Goal: Task Accomplishment & Management: Manage account settings

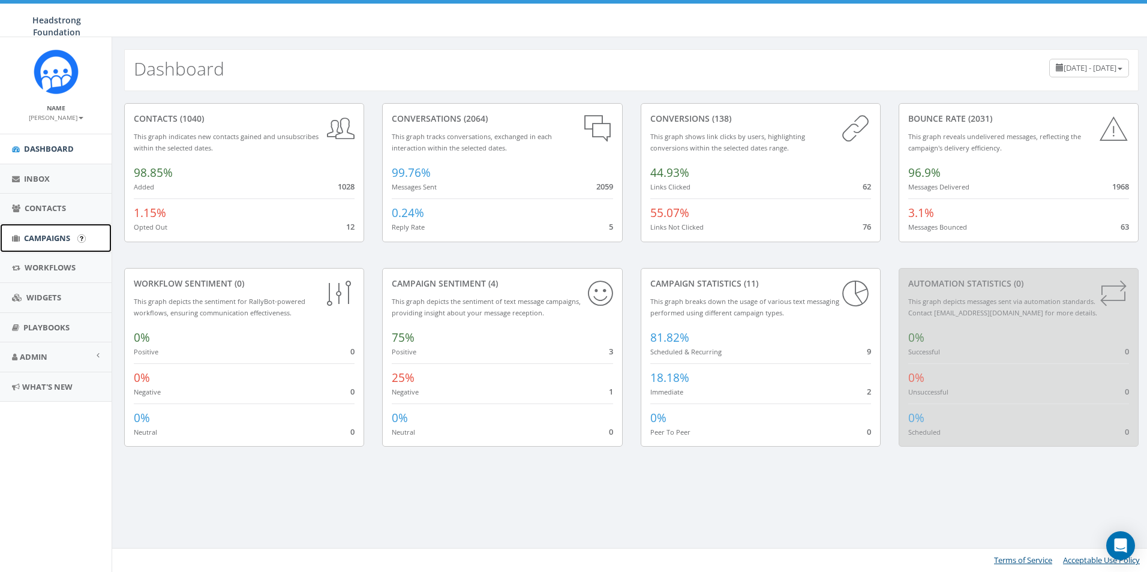
click at [42, 238] on span "Campaigns" at bounding box center [47, 238] width 46 height 11
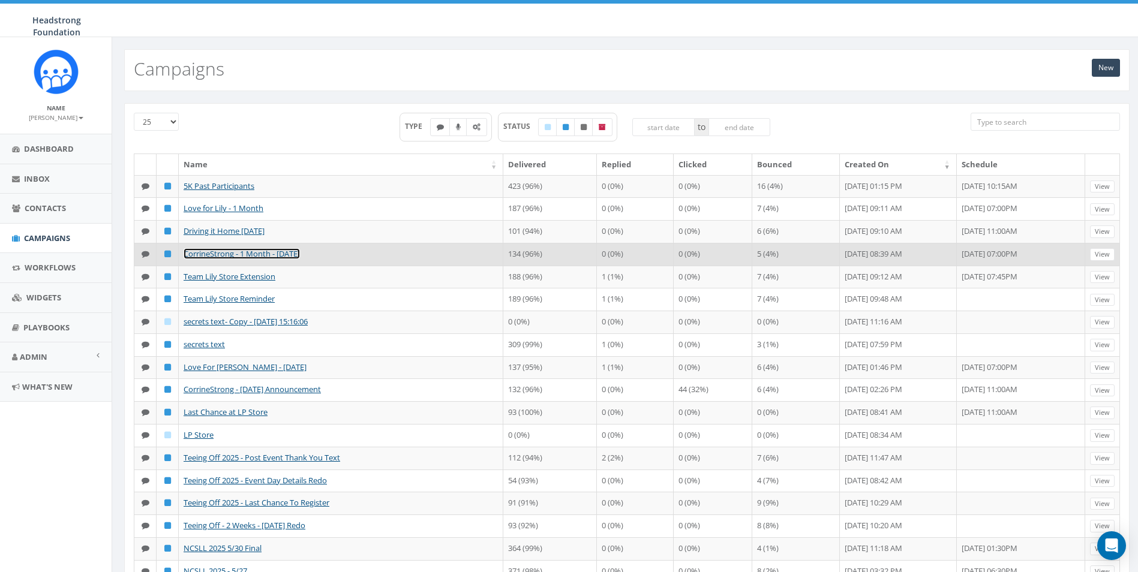
click at [268, 259] on link "CorrineStrong - 1 Month - [DATE]" at bounding box center [242, 253] width 116 height 11
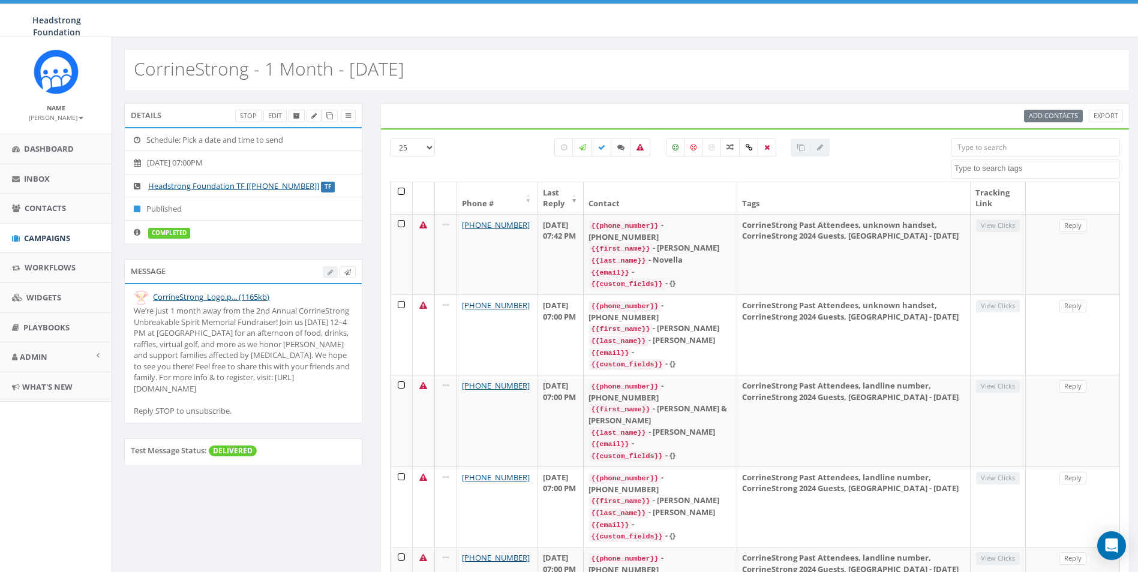
select select
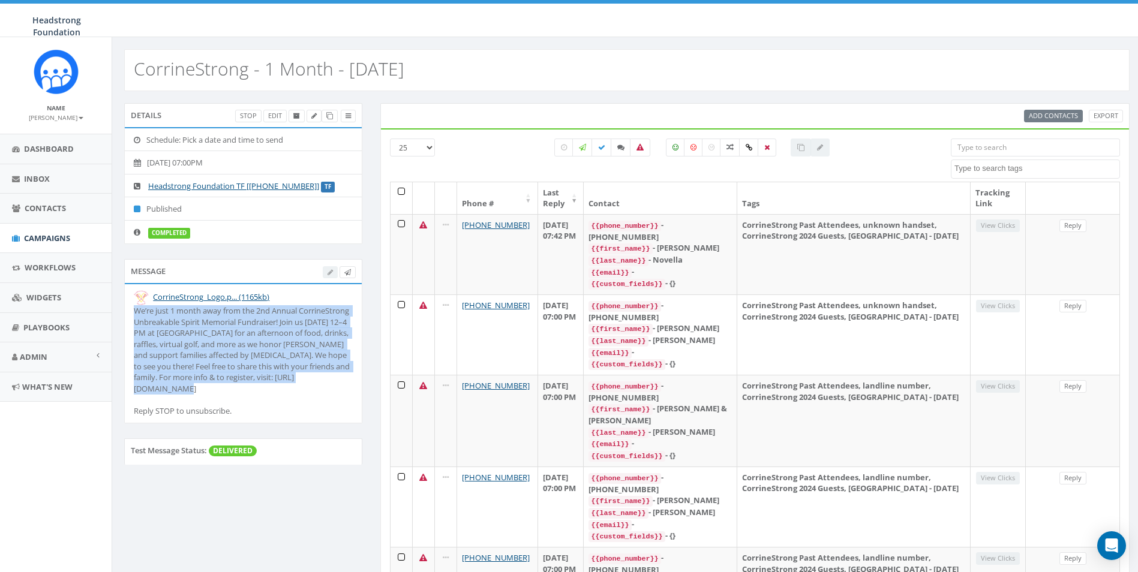
drag, startPoint x: 182, startPoint y: 391, endPoint x: 134, endPoint y: 308, distance: 96.5
click at [134, 308] on div "We’re just 1 month away from the 2nd Annual CorrineStrong Unbreakable Spirit Me…" at bounding box center [243, 361] width 219 height 112
drag, startPoint x: 134, startPoint y: 308, endPoint x: 151, endPoint y: 325, distance: 24.6
copy div "We’re just 1 month away from the 2nd Annual CorrineStrong Unbreakable Spirit Me…"
click at [50, 242] on span "Campaigns" at bounding box center [47, 238] width 46 height 11
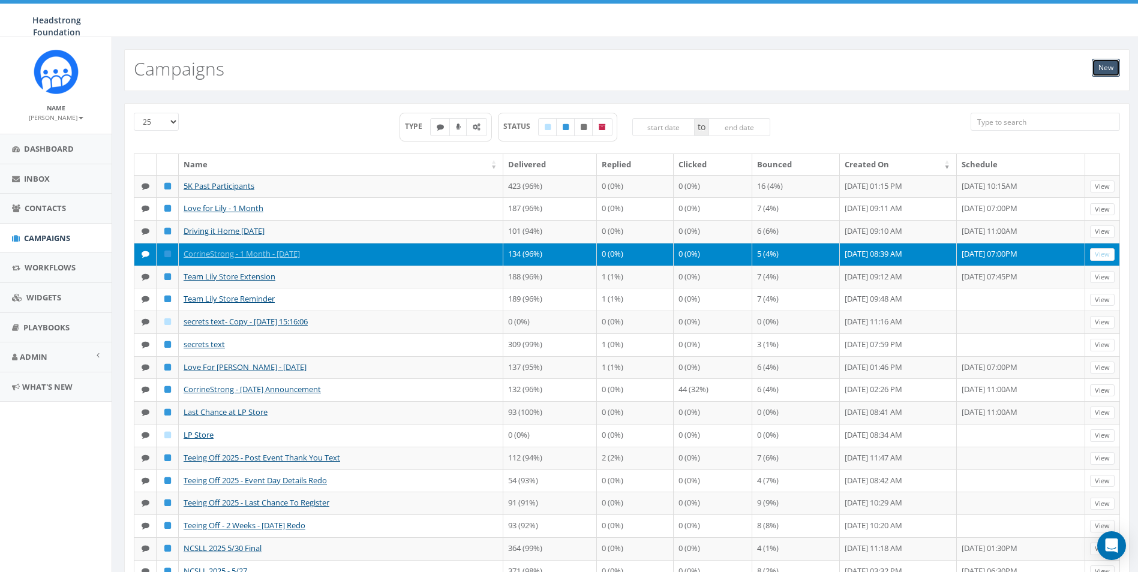
click at [1108, 65] on link "New" at bounding box center [1106, 68] width 28 height 18
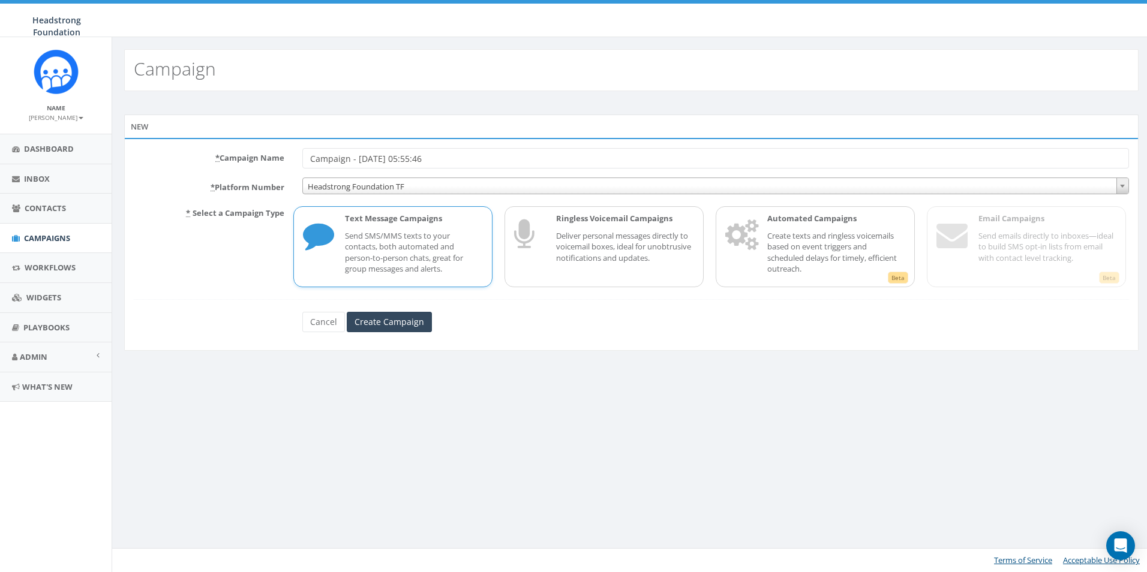
drag, startPoint x: 414, startPoint y: 162, endPoint x: 296, endPoint y: 164, distance: 117.6
click at [296, 164] on div "Campaign - [DATE] 05:55:46" at bounding box center [715, 158] width 845 height 20
type input "CorrineStrong - 12 days!"
click at [419, 324] on input "Create Campaign" at bounding box center [389, 322] width 85 height 20
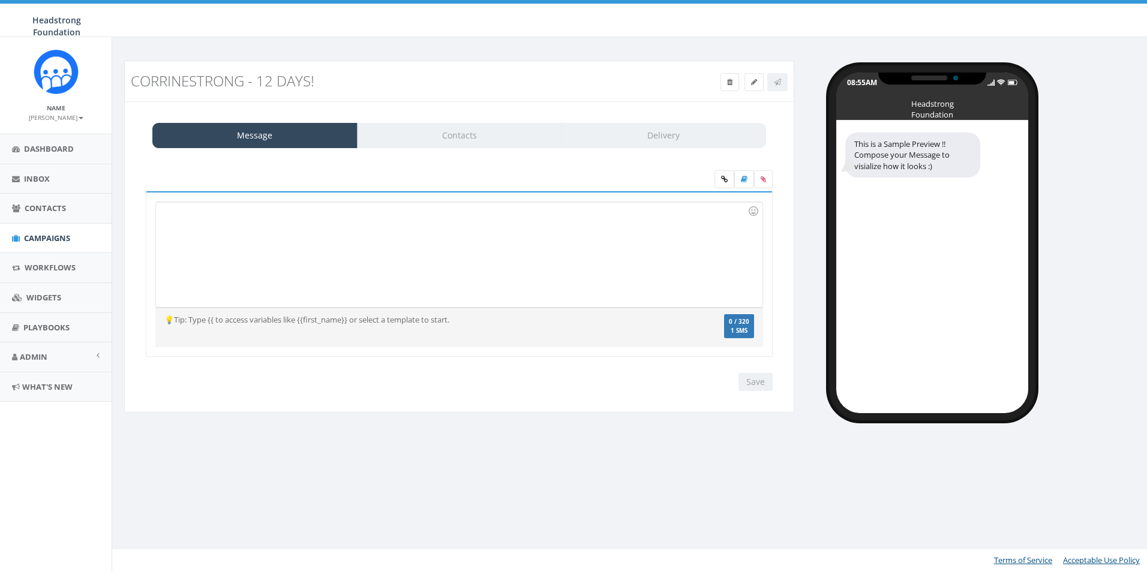
click at [440, 257] on div at bounding box center [459, 254] width 606 height 105
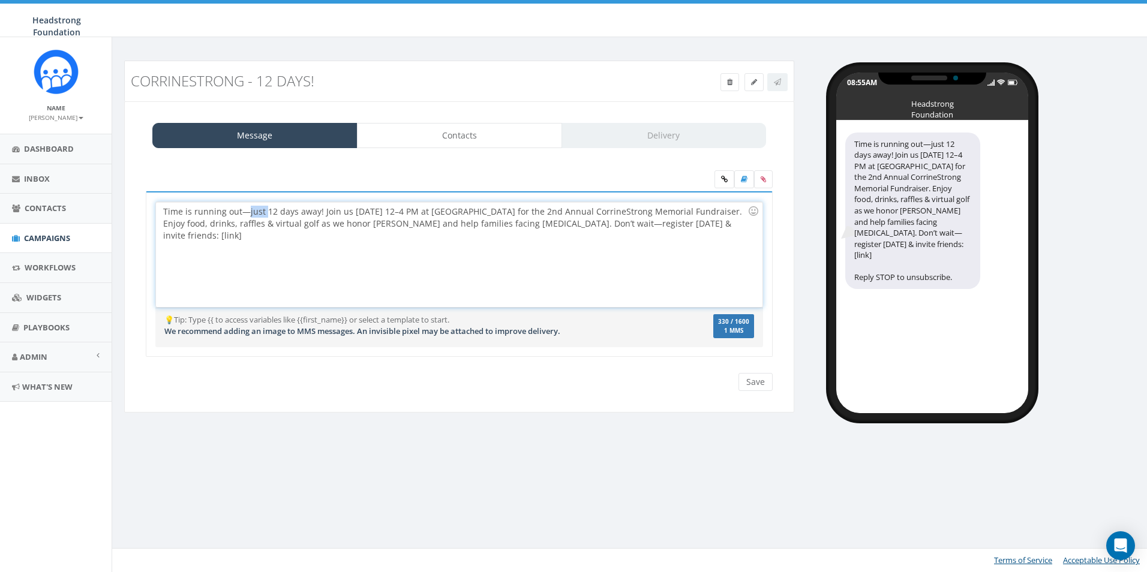
drag, startPoint x: 245, startPoint y: 212, endPoint x: 263, endPoint y: 212, distance: 18.0
click at [263, 212] on div "Time is running out—just 12 days away! Join us Sat, Oct 4th, 12–4 PM at Jeffers…" at bounding box center [459, 254] width 606 height 105
drag, startPoint x: 319, startPoint y: 211, endPoint x: 139, endPoint y: 212, distance: 180.0
click at [139, 212] on div "Time is running out—just 12 days away! Join us Sat, Oct 4th, 12–4 PM at Jeffers…" at bounding box center [459, 281] width 645 height 181
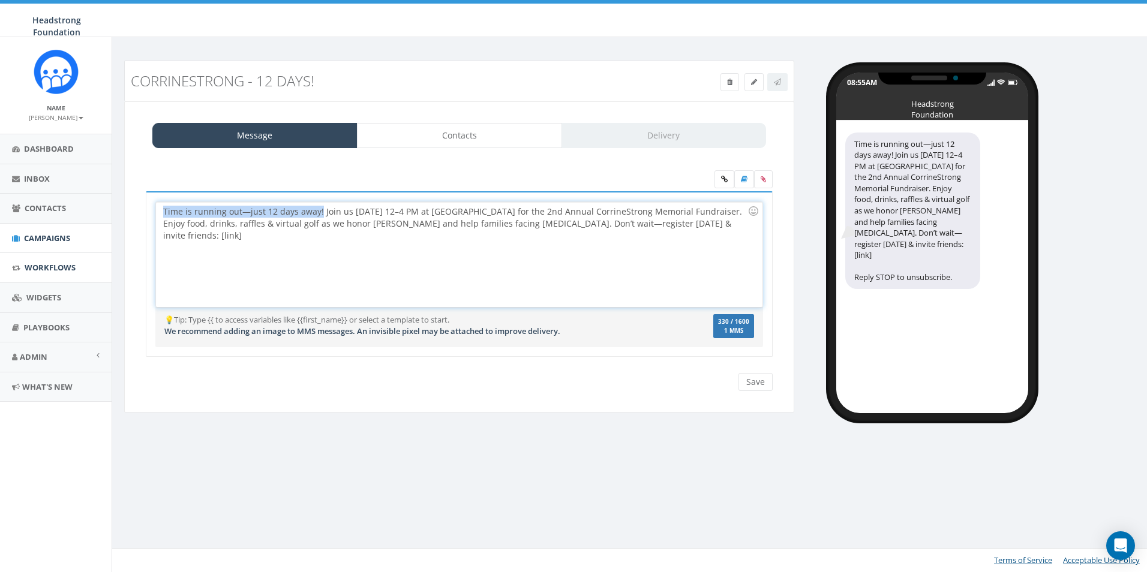
copy div "Time is running out—just 12 days away!"
click at [266, 193] on div "Time is running out—just 12 days away! Join us Sat, Oct 4th, 12–4 PM at Jeffers…" at bounding box center [459, 274] width 627 height 166
click at [265, 214] on div "Time is running out—just 12 days away! Join us Sat, Oct 4th, 12–4 PM at Jeffers…" at bounding box center [459, 254] width 606 height 105
drag, startPoint x: 318, startPoint y: 214, endPoint x: 117, endPoint y: 215, distance: 201.0
click at [117, 215] on div "CorrineStrong - 12 days! Test Message Status: Message Contacts Delivery Time is…" at bounding box center [459, 245] width 688 height 368
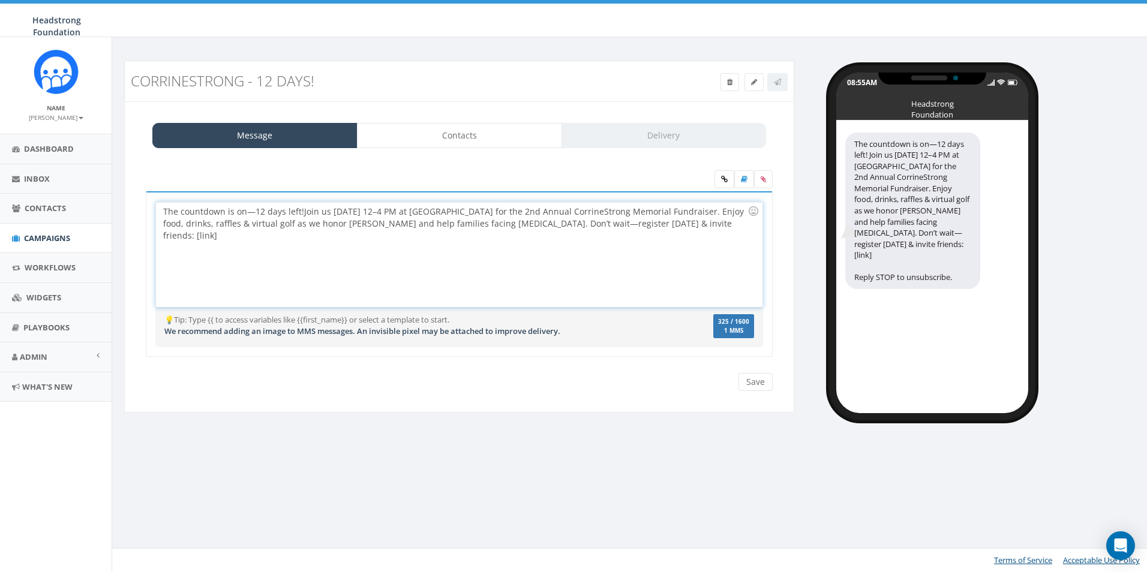
click at [298, 208] on div "The countdown is on—12 days left! Join us Sat, Oct 4th, 12–4 PM at Jeffersonvil…" at bounding box center [459, 254] width 606 height 105
drag, startPoint x: 544, startPoint y: 211, endPoint x: 732, endPoint y: 211, distance: 187.2
click at [732, 211] on div "The countdown is on—12 days left! Join us Sat, Oct 4th, 12–4 PM at Jeffersonvil…" at bounding box center [459, 254] width 606 height 105
copy div "2nd Annual CorrineStrong Memorial Fundraiser"
click at [295, 212] on div "The countdown is on—12 days left! Join us Sat, Oct 4th, 12–4 PM at Jeffersonvil…" at bounding box center [459, 254] width 606 height 105
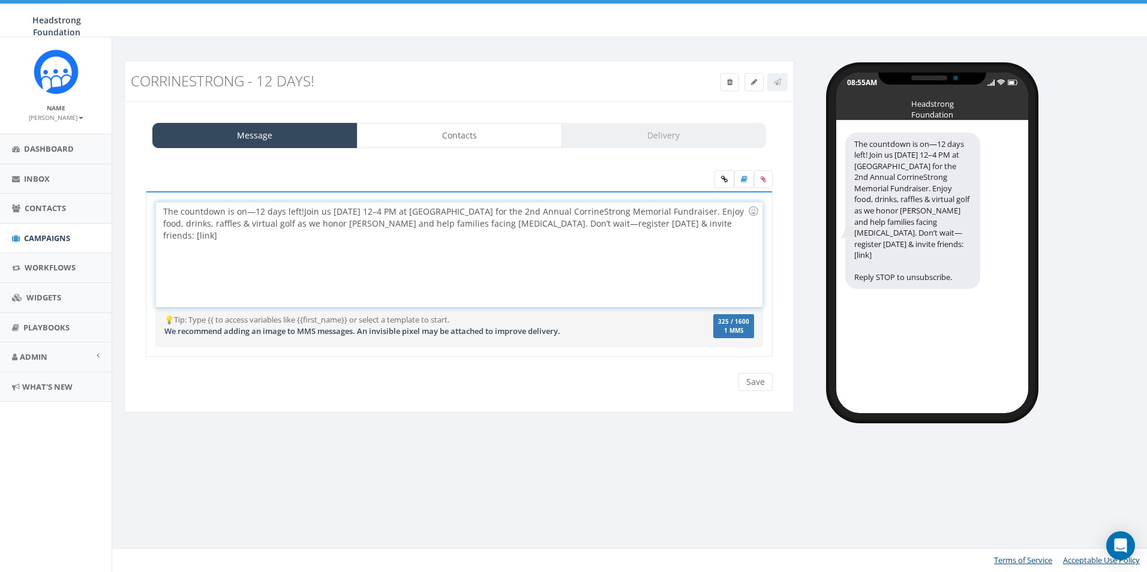
click at [303, 212] on div "The countdown is on—12 days left! Join us Sat, Oct 4th, 12–4 PM at Jeffersonvil…" at bounding box center [459, 254] width 606 height 105
click at [297, 211] on div "The countdown is on—12 days left! Join us Sat, Oct 4th, 12–4 PM at Jeffersonvil…" at bounding box center [459, 254] width 606 height 105
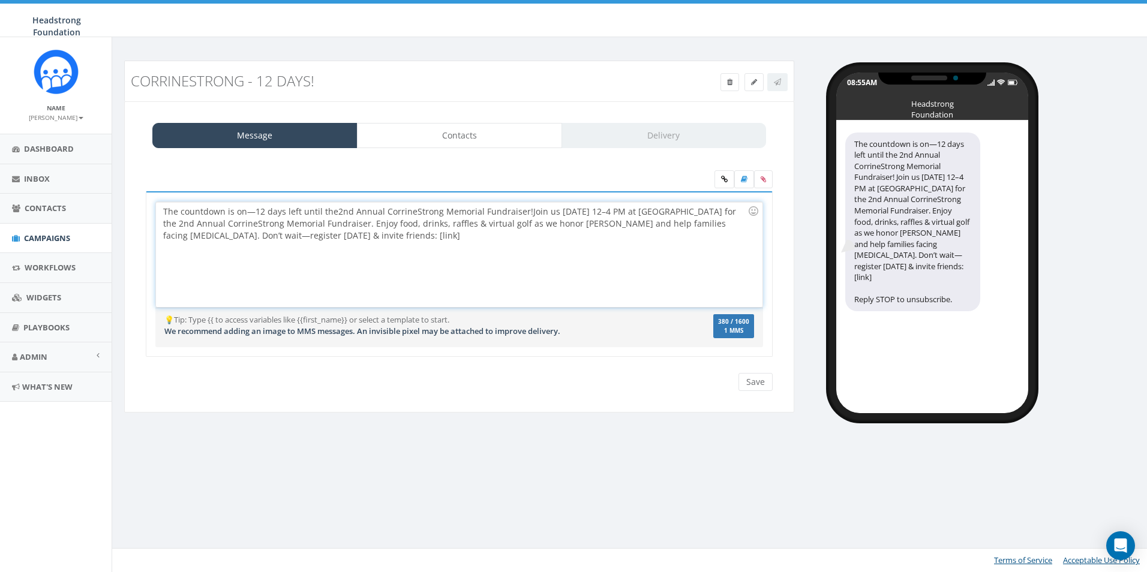
click at [675, 207] on div "The countdown is on—12 days left until the 2nd Annual CorrineStrong Memorial Fu…" at bounding box center [459, 254] width 606 height 105
drag, startPoint x: 169, startPoint y: 223, endPoint x: 382, endPoint y: 226, distance: 213.7
click at [382, 226] on div "The countdown is on—12 days left until the 2nd Annual CorrineStrong Memorial Fu…" at bounding box center [459, 254] width 606 height 105
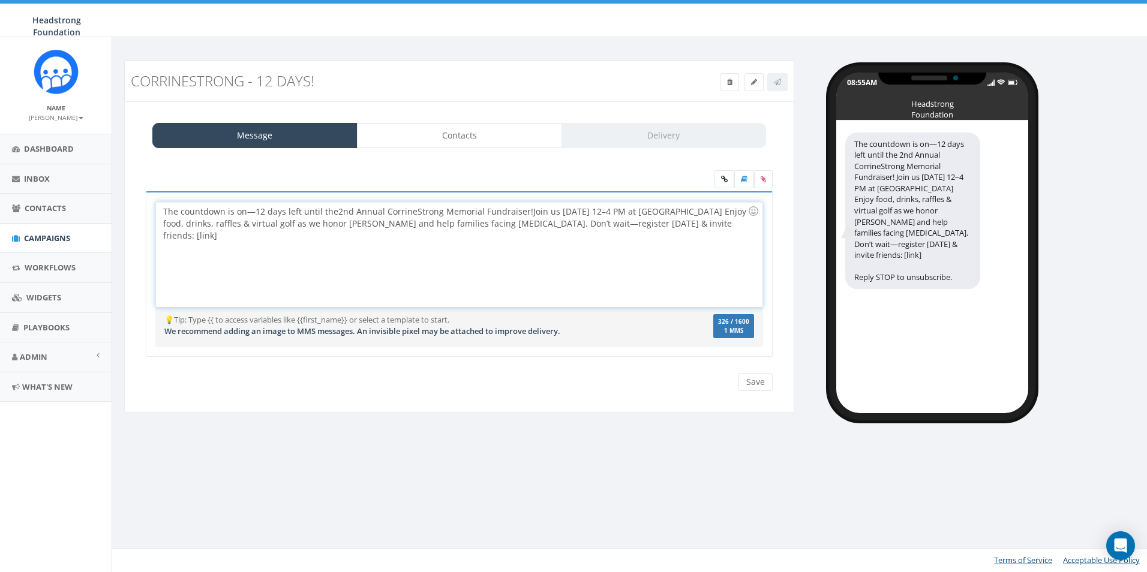
click at [739, 211] on div "The countdown is on—12 days left until the 2nd Annual CorrineStrong Memorial Fu…" at bounding box center [459, 254] width 606 height 105
click at [163, 220] on div "The countdown is on—12 days left until the 2nd Annual CorrineStrong Memorial Fu…" at bounding box center [459, 254] width 606 height 105
drag, startPoint x: 185, startPoint y: 225, endPoint x: 152, endPoint y: 226, distance: 32.4
click at [152, 226] on div "Time is running out—just 12 days away! Join us Sat, Oct 4th, 12–4 PM at Jeffers…" at bounding box center [459, 274] width 627 height 166
click at [307, 235] on div "The countdown is on—12 days left until the 2nd Annual CorrineStrong Memorial Fu…" at bounding box center [459, 254] width 606 height 105
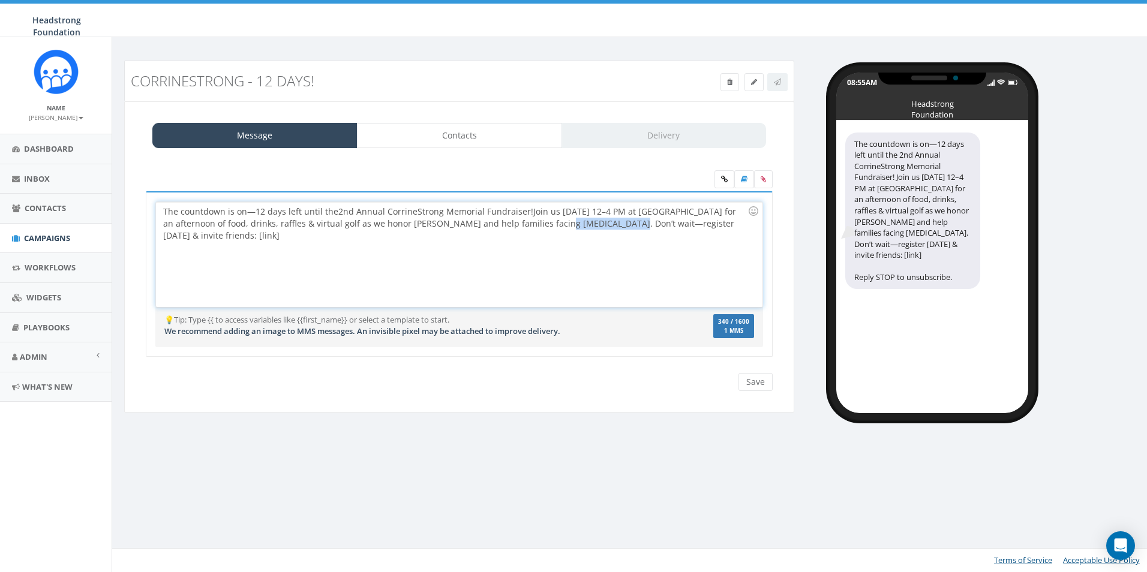
drag, startPoint x: 509, startPoint y: 226, endPoint x: 568, endPoint y: 224, distance: 58.8
click at [568, 224] on div "The countdown is on—12 days left until the 2nd Annual CorrineStrong Memorial Fu…" at bounding box center [459, 254] width 606 height 105
click at [599, 227] on div "The countdown is on—12 days left until the 2nd Annual CorrineStrong Memorial Fu…" at bounding box center [459, 254] width 606 height 105
click at [751, 374] on input "Save" at bounding box center [756, 382] width 34 height 18
click at [504, 227] on div "The countdown is on—12 days left until the 2nd Annual CorrineStrong Memorial Fu…" at bounding box center [459, 254] width 606 height 105
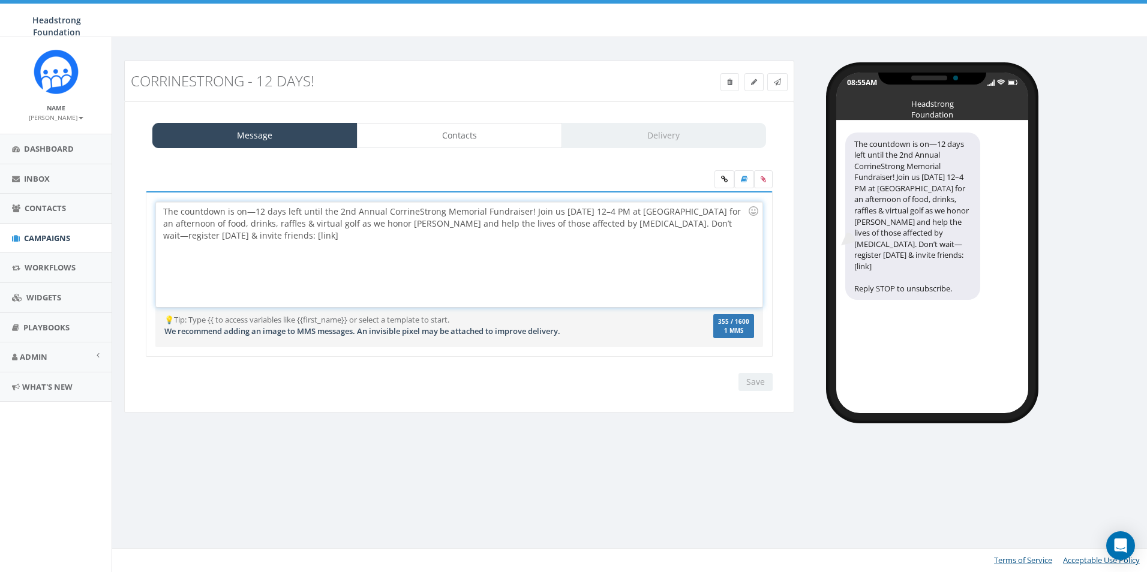
drag, startPoint x: 284, startPoint y: 232, endPoint x: 250, endPoint y: 234, distance: 34.3
click at [250, 234] on div "The countdown is on—12 days left until the 2nd Annual CorrineStrong Memorial Fu…" at bounding box center [459, 254] width 606 height 105
click at [247, 236] on div "The countdown is on—12 days left until the 2nd Annual CorrineStrong Memorial Fu…" at bounding box center [459, 254] width 606 height 105
click at [251, 236] on div "The countdown is on—12 days left until the 2nd Annual CorrineStrong Memorial Fu…" at bounding box center [459, 254] width 606 height 105
click at [706, 236] on div "The countdown is on—12 days left until the 2nd Annual CorrineStrong Memorial Fu…" at bounding box center [459, 254] width 606 height 105
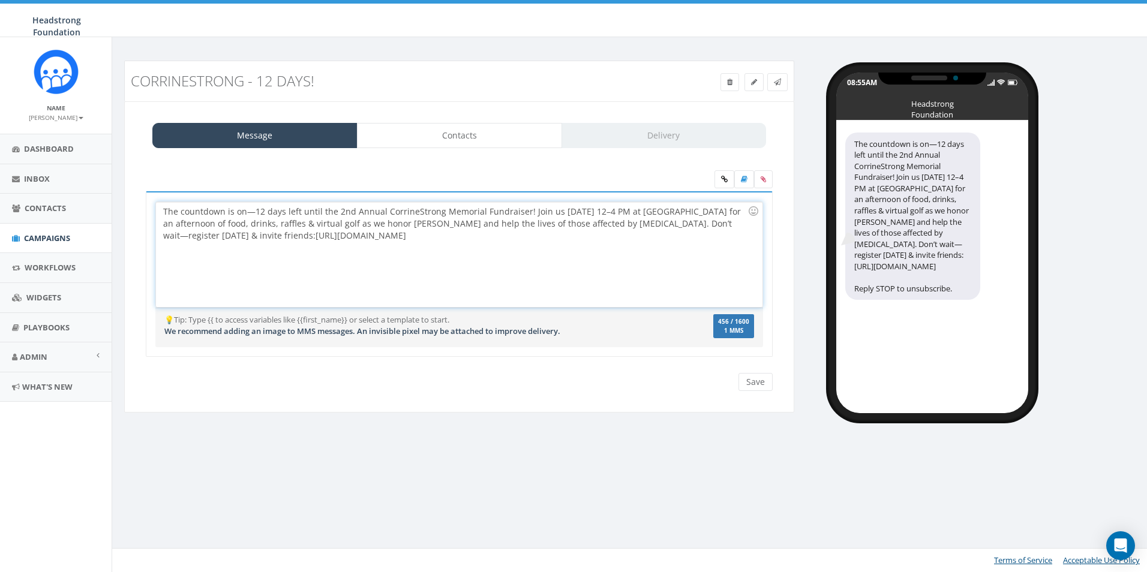
click at [736, 332] on span "1 MMS" at bounding box center [733, 331] width 31 height 6
click at [761, 182] on icon at bounding box center [763, 179] width 5 height 7
click at [0, 0] on input "file" at bounding box center [0, 0] width 0 height 0
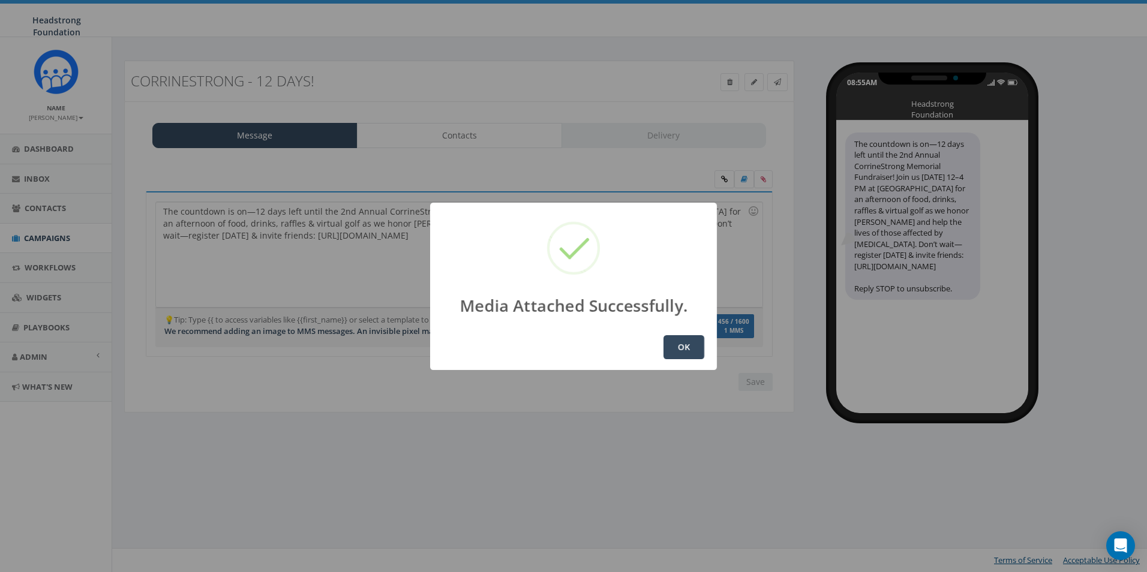
click at [683, 353] on button "OK" at bounding box center [684, 347] width 41 height 24
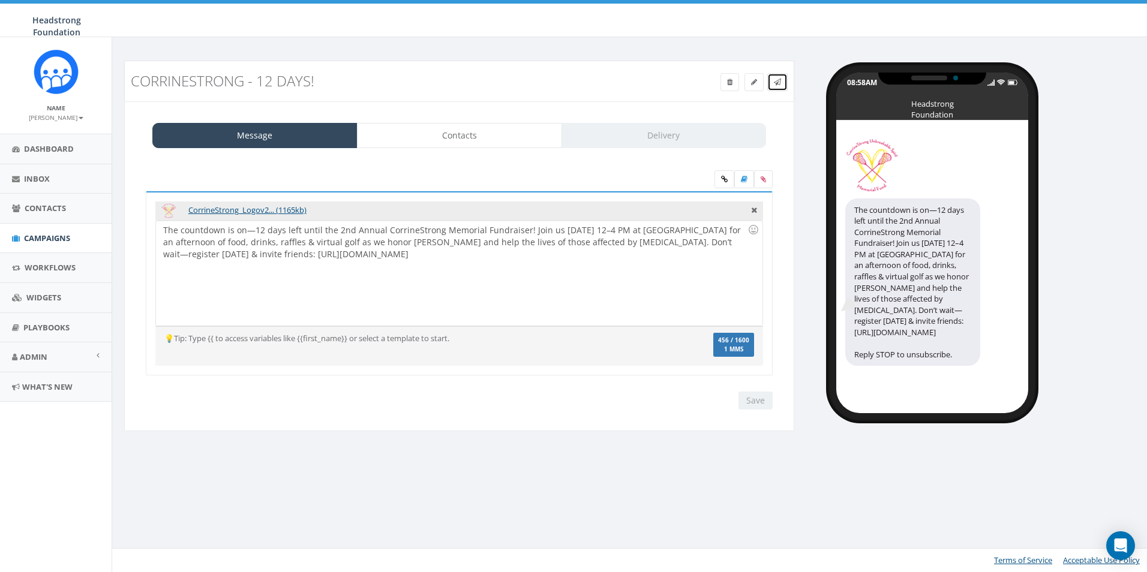
click at [771, 87] on link at bounding box center [778, 82] width 20 height 18
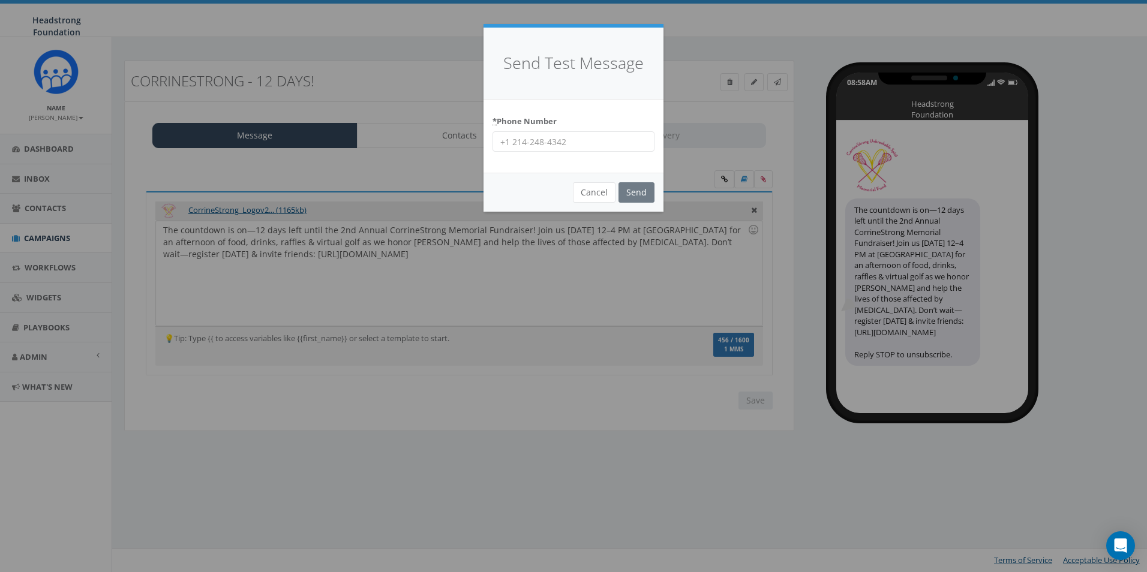
click at [638, 136] on input "* Phone Number" at bounding box center [574, 141] width 162 height 20
type input "6098022576"
click at [635, 196] on input "Send" at bounding box center [637, 192] width 36 height 20
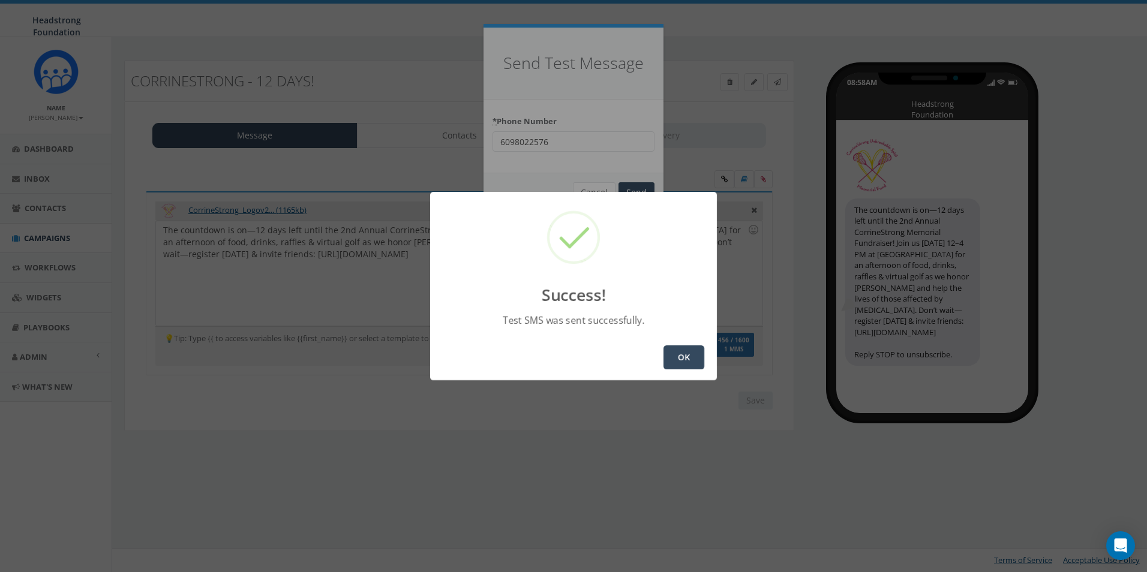
click at [662, 354] on div "OK" at bounding box center [573, 358] width 287 height 46
click at [667, 346] on button "OK" at bounding box center [684, 358] width 41 height 24
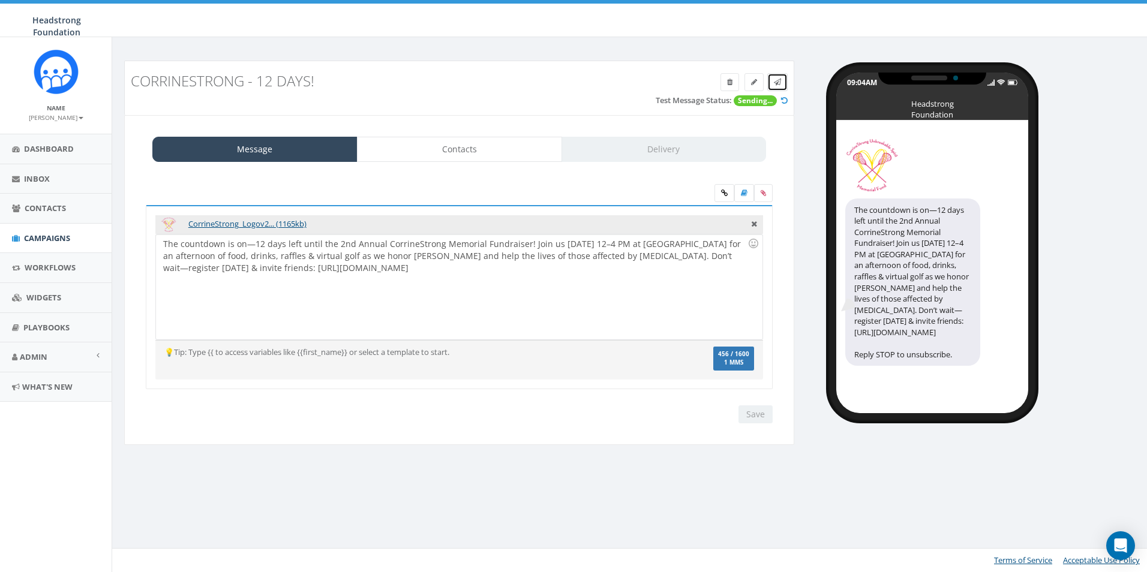
click at [779, 88] on link at bounding box center [778, 82] width 20 height 18
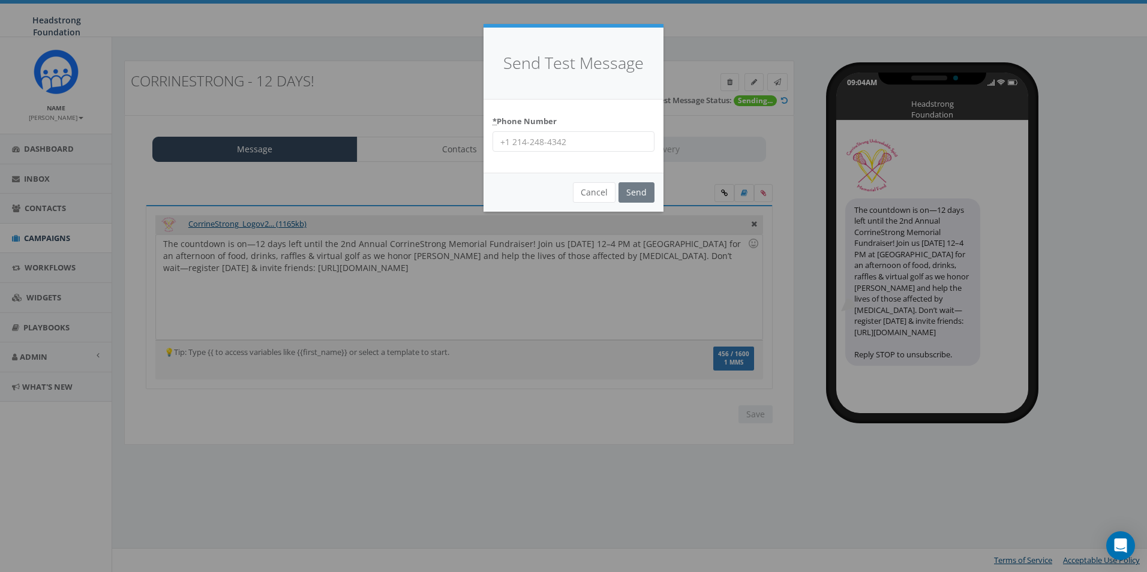
click at [622, 133] on input "* Phone Number" at bounding box center [574, 141] width 162 height 20
type input "6"
type input "6098022576"
click at [596, 115] on div "* Phone Number [PHONE_NUMBER]" at bounding box center [574, 132] width 162 height 41
click at [640, 184] on input "Send" at bounding box center [637, 192] width 36 height 20
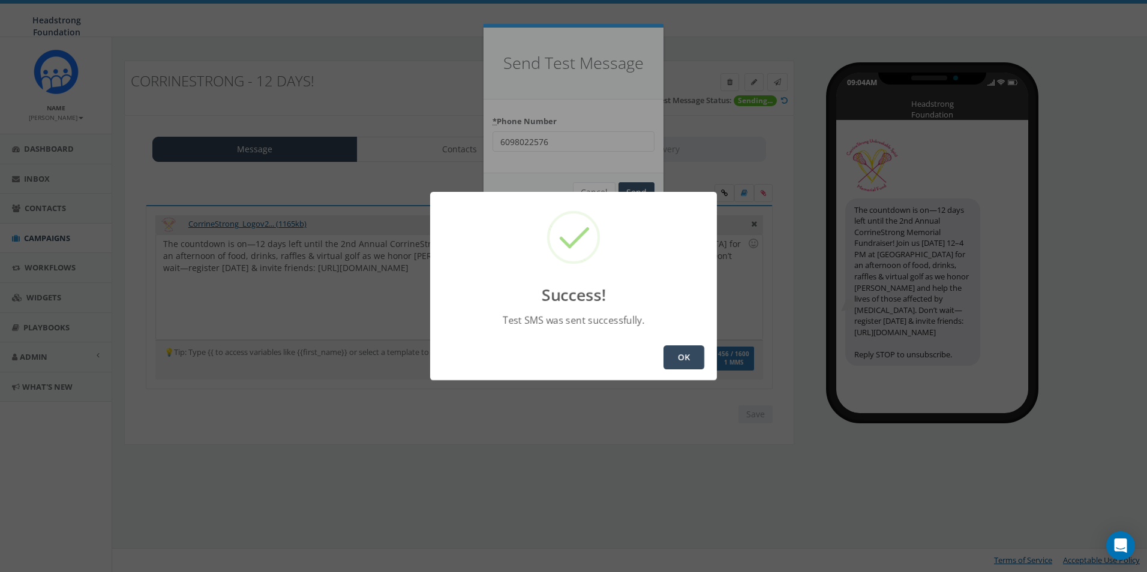
click at [673, 358] on button "OK" at bounding box center [684, 358] width 41 height 24
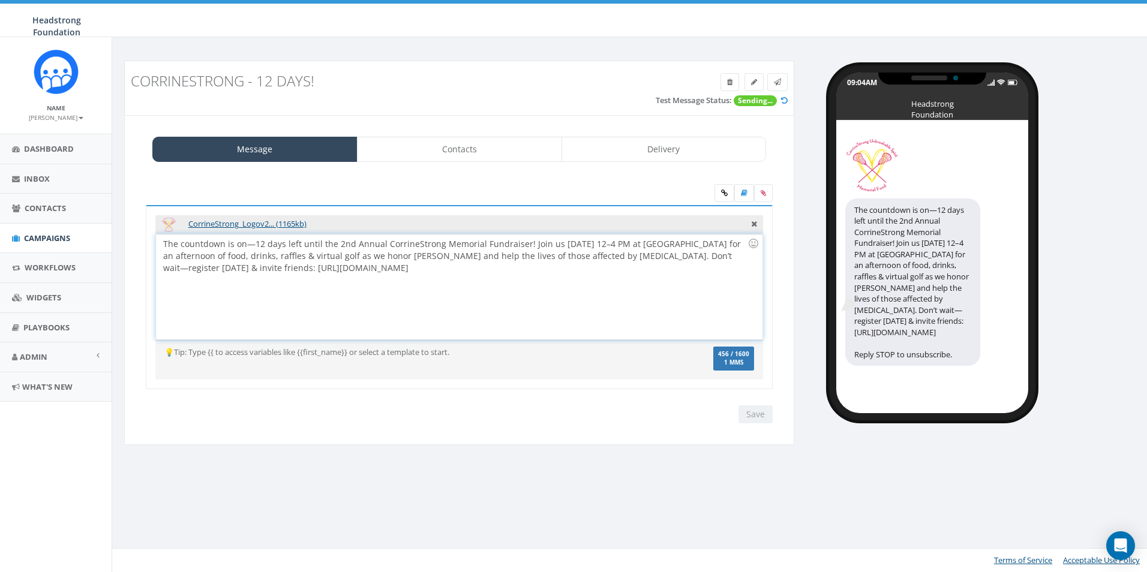
drag, startPoint x: 653, startPoint y: 261, endPoint x: 153, endPoint y: 202, distance: 503.9
click at [104, 187] on body "Headstrong Foundation Headstrong Foundation Profile Sign Out 55.66 % of Availab…" at bounding box center [573, 286] width 1147 height 572
click at [46, 241] on span "Campaigns" at bounding box center [47, 238] width 46 height 11
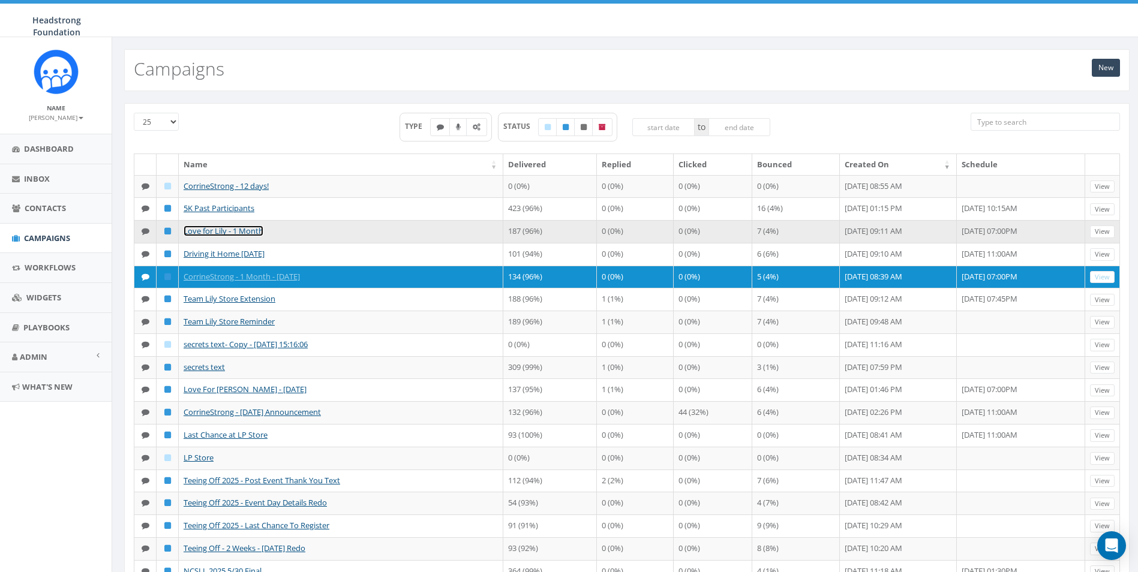
click at [220, 236] on link "Love for Lily - 1 Month" at bounding box center [224, 231] width 80 height 11
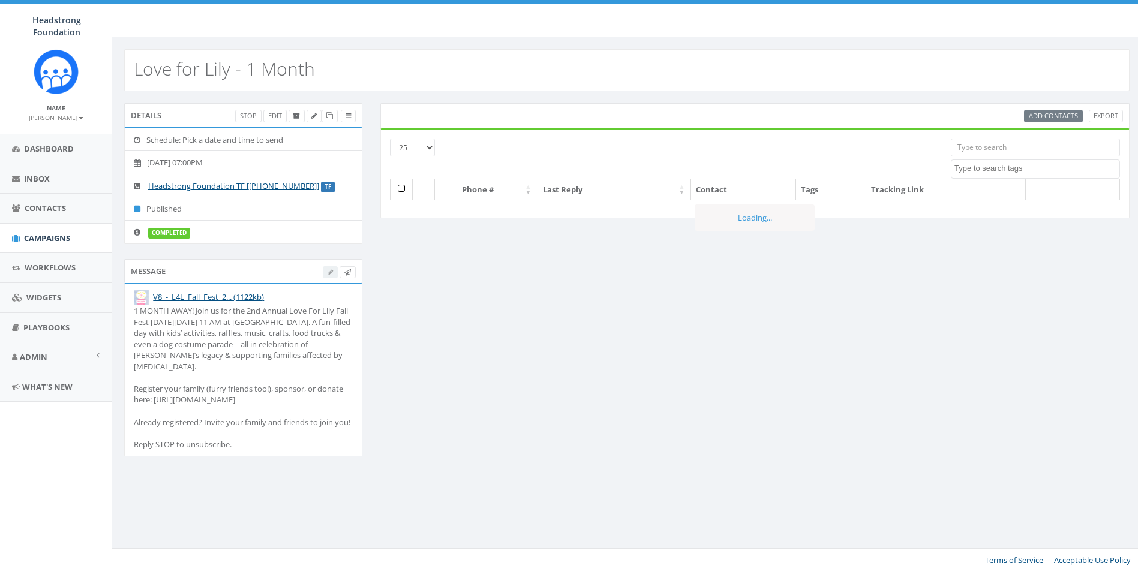
select select
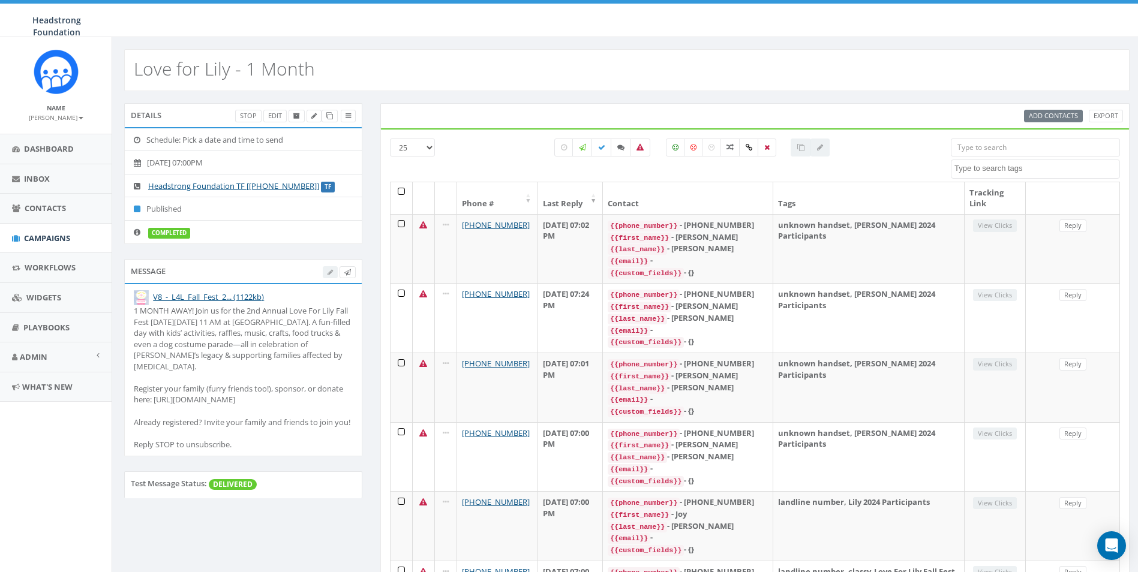
drag, startPoint x: 166, startPoint y: 431, endPoint x: 134, endPoint y: 311, distance: 123.7
click at [134, 311] on div "1 MONTH AWAY! Join us for the 2nd Annual Love For Lily Fall Fest on Sunday, Oct…" at bounding box center [243, 377] width 219 height 145
drag, startPoint x: 134, startPoint y: 311, endPoint x: 184, endPoint y: 329, distance: 53.5
copy div "1 MONTH AWAY! Join us for the 2nd Annual Love For Lily Fall Fest on Sunday, Oct…"
click at [78, 142] on link "Dashboard" at bounding box center [56, 148] width 112 height 29
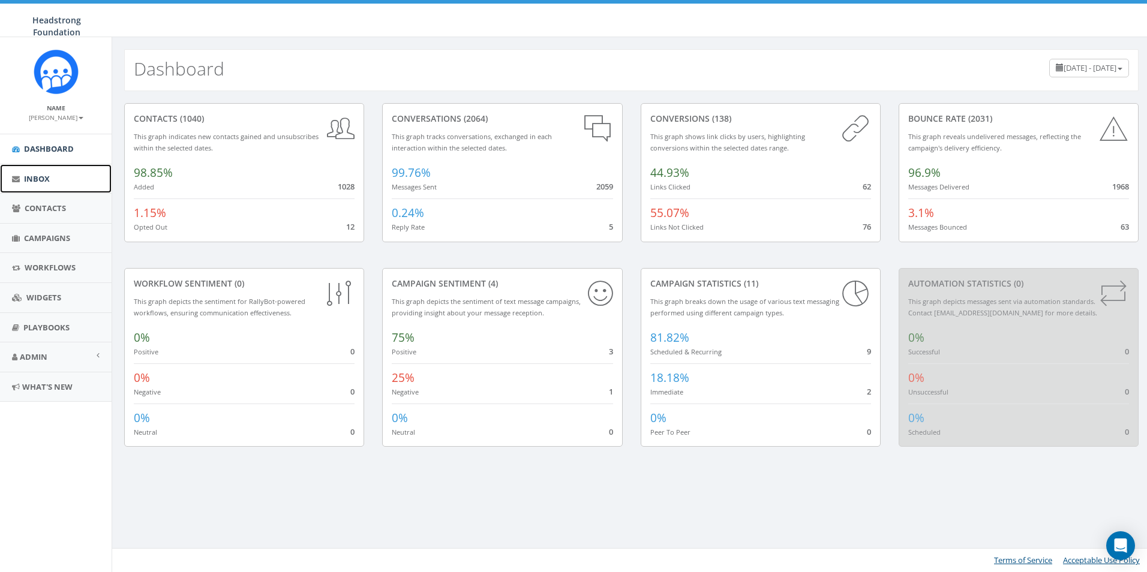
click at [82, 181] on link "Inbox" at bounding box center [56, 178] width 112 height 29
